Goal: Find specific fact: Find specific fact

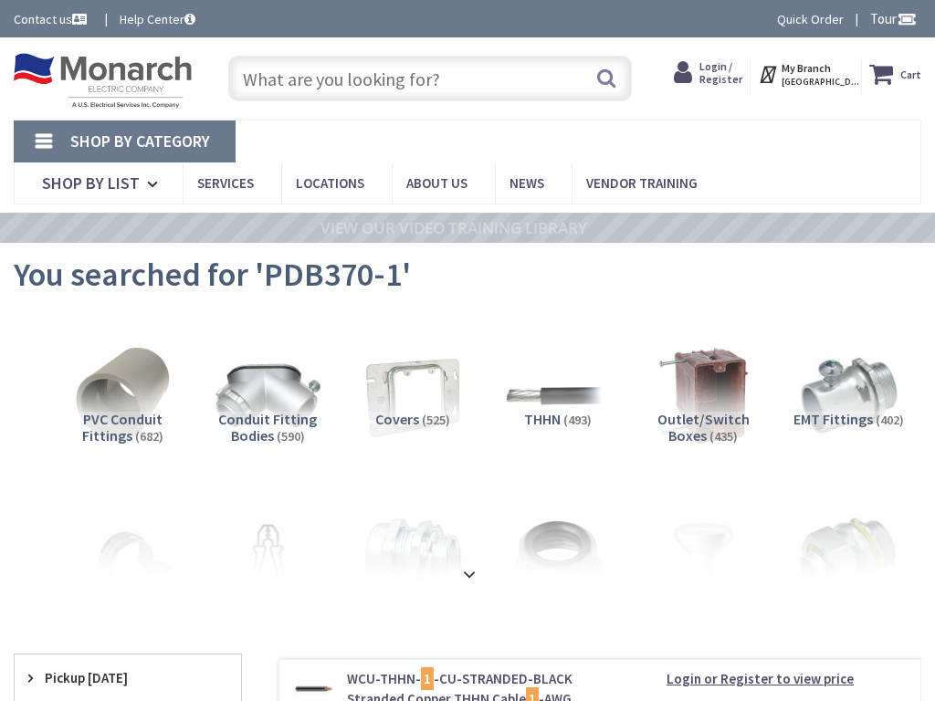
type input "W Hancock St, Milledgeville, GA 31061, USA"
